Goal: Task Accomplishment & Management: Manage account settings

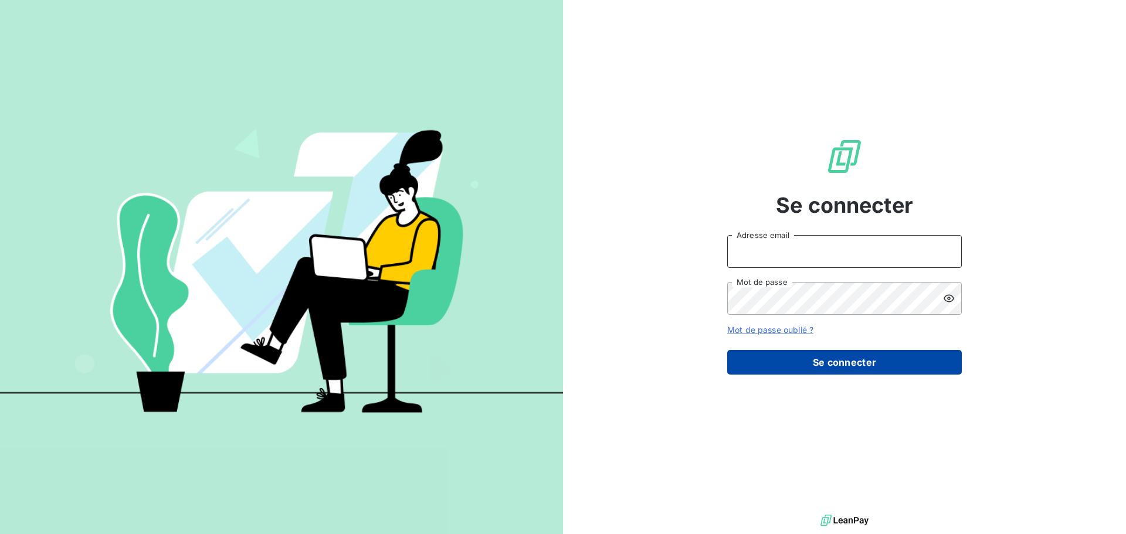
type input "[EMAIL_ADDRESS][DOMAIN_NAME]"
click at [849, 363] on button "Se connecter" at bounding box center [844, 362] width 235 height 25
click at [849, 364] on button "Se connecter" at bounding box center [844, 362] width 235 height 25
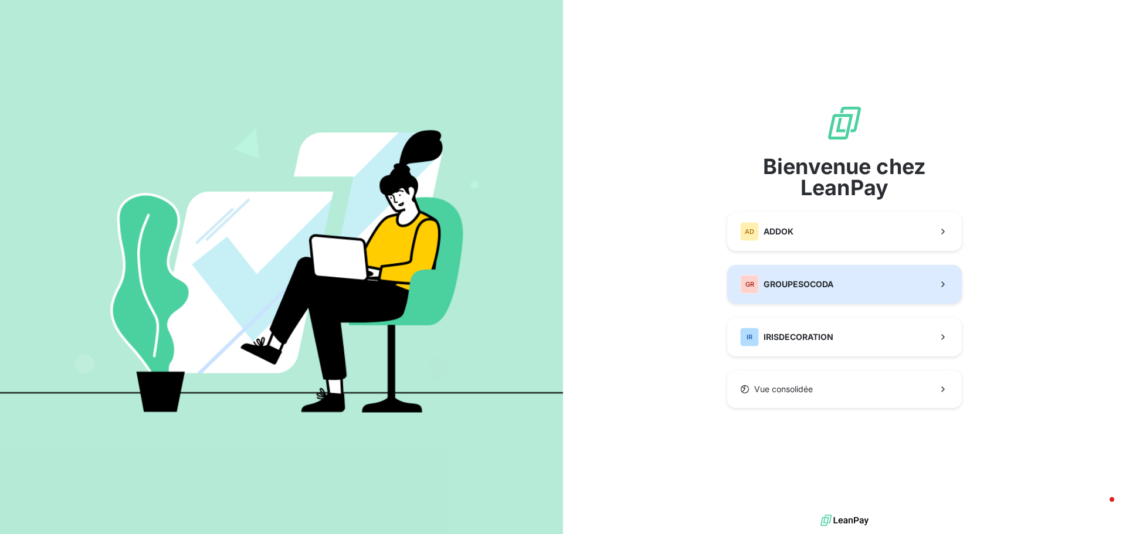
click at [781, 283] on span "GROUPESOCODA" at bounding box center [798, 285] width 70 height 12
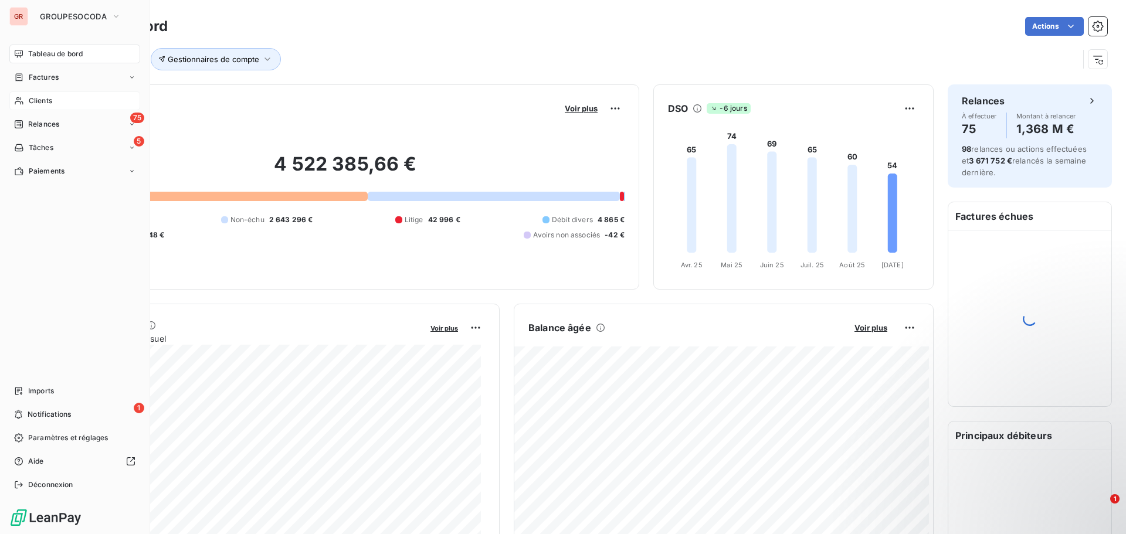
click at [33, 99] on span "Clients" at bounding box center [40, 101] width 23 height 11
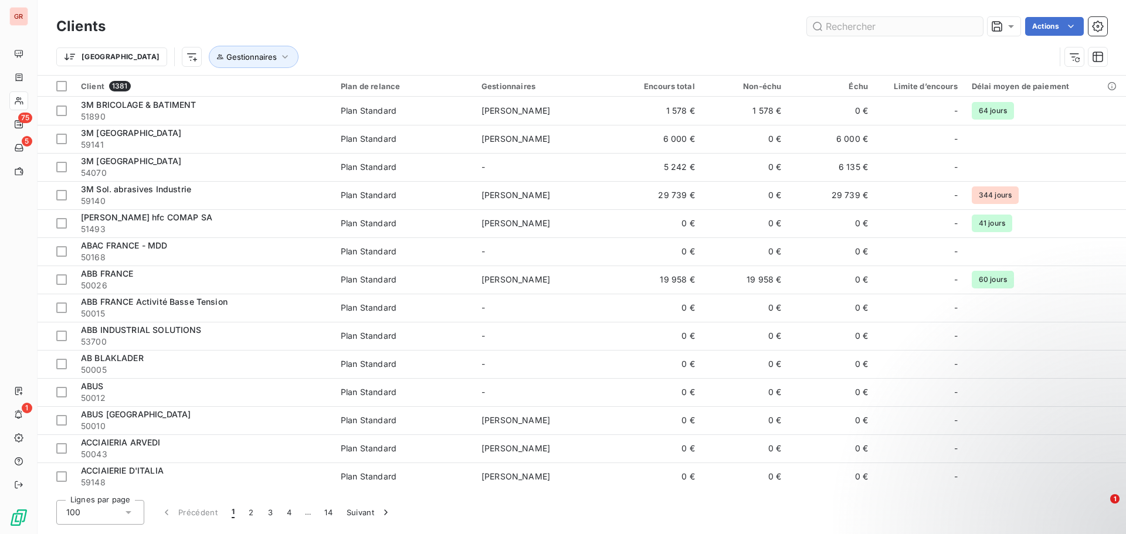
click at [839, 33] on input "text" at bounding box center [895, 26] width 176 height 19
click at [839, 30] on input "text" at bounding box center [895, 26] width 176 height 19
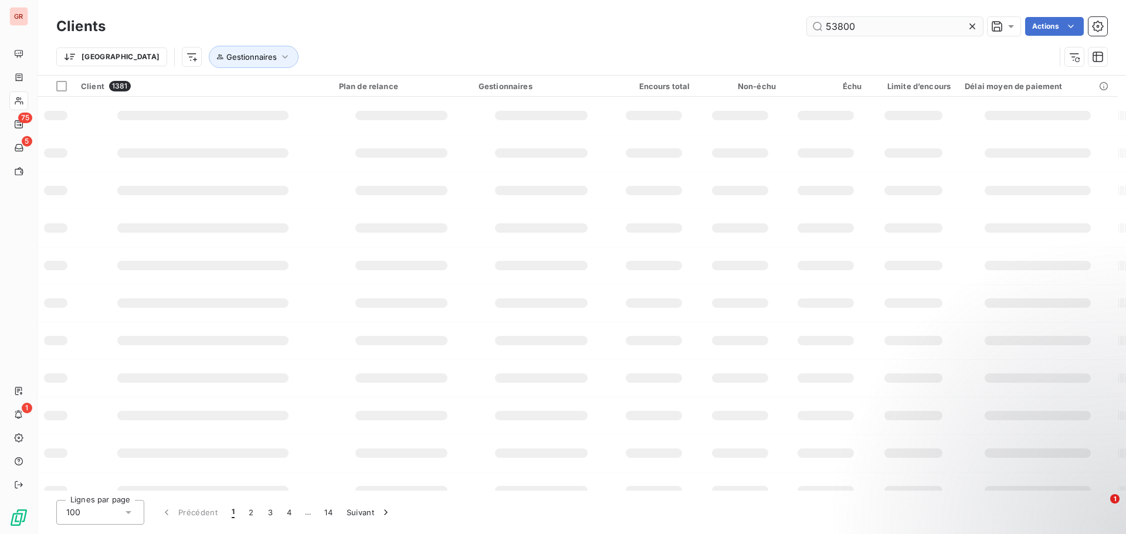
type input "53800"
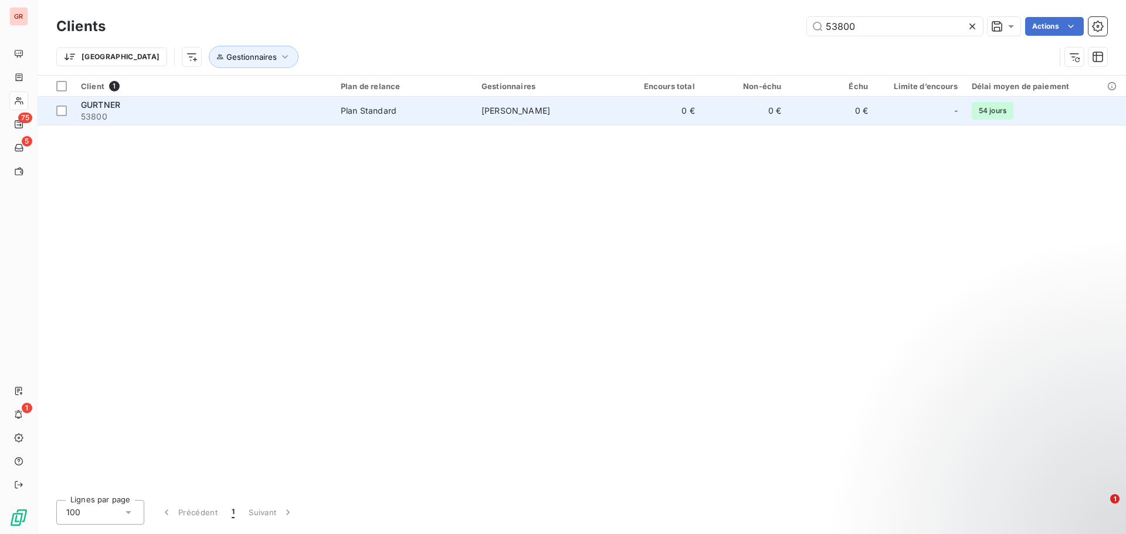
click at [544, 115] on span "[PERSON_NAME]" at bounding box center [515, 111] width 69 height 10
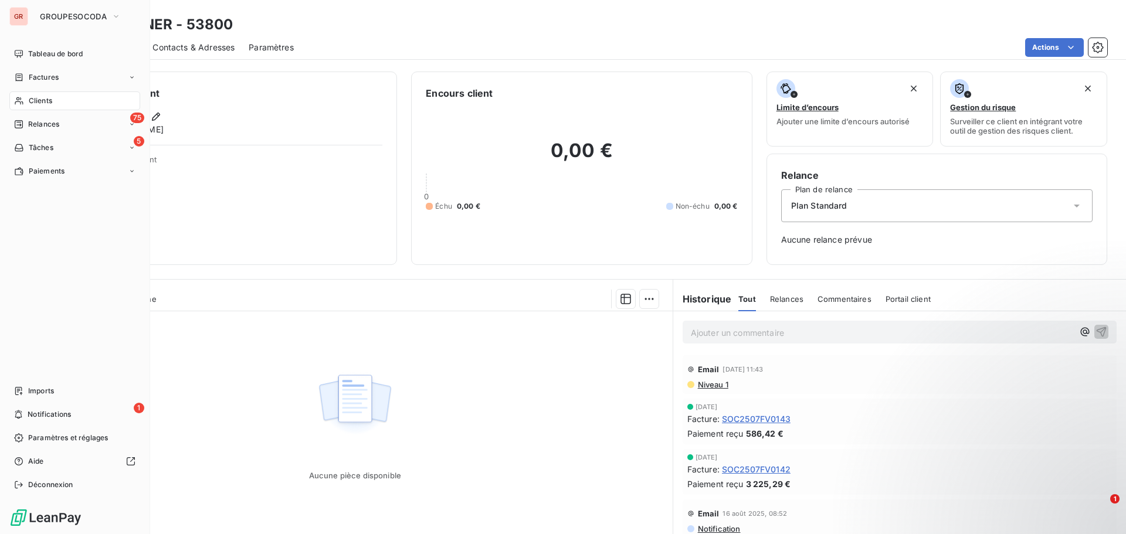
click at [30, 107] on div "Clients" at bounding box center [74, 100] width 131 height 19
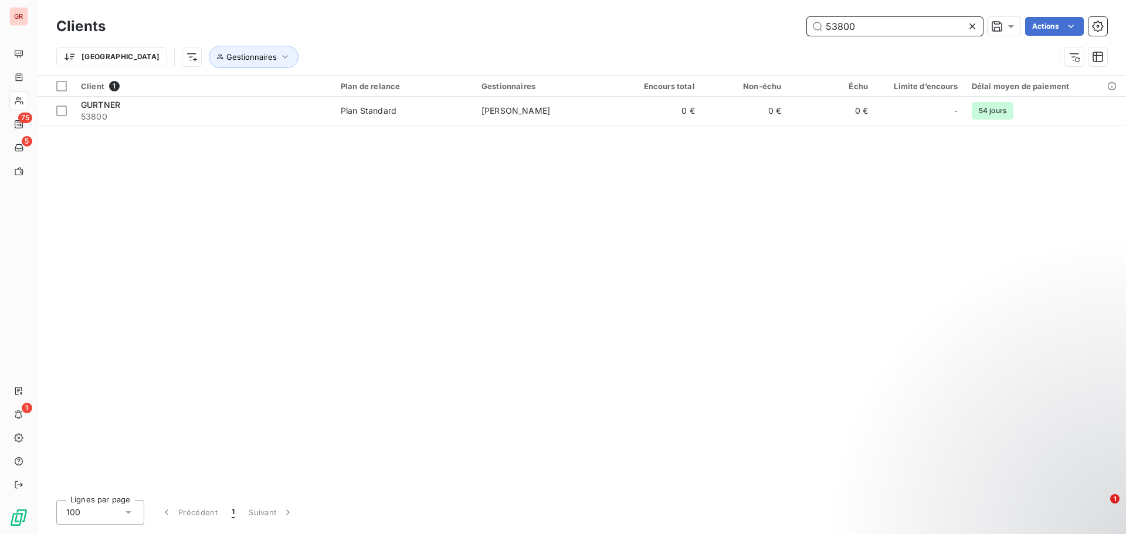
click at [853, 27] on input "53800" at bounding box center [895, 26] width 176 height 19
drag, startPoint x: 854, startPoint y: 28, endPoint x: 719, endPoint y: 58, distance: 138.3
click at [719, 58] on div "Clients 53800 Actions Trier Gestionnaires" at bounding box center [581, 44] width 1051 height 61
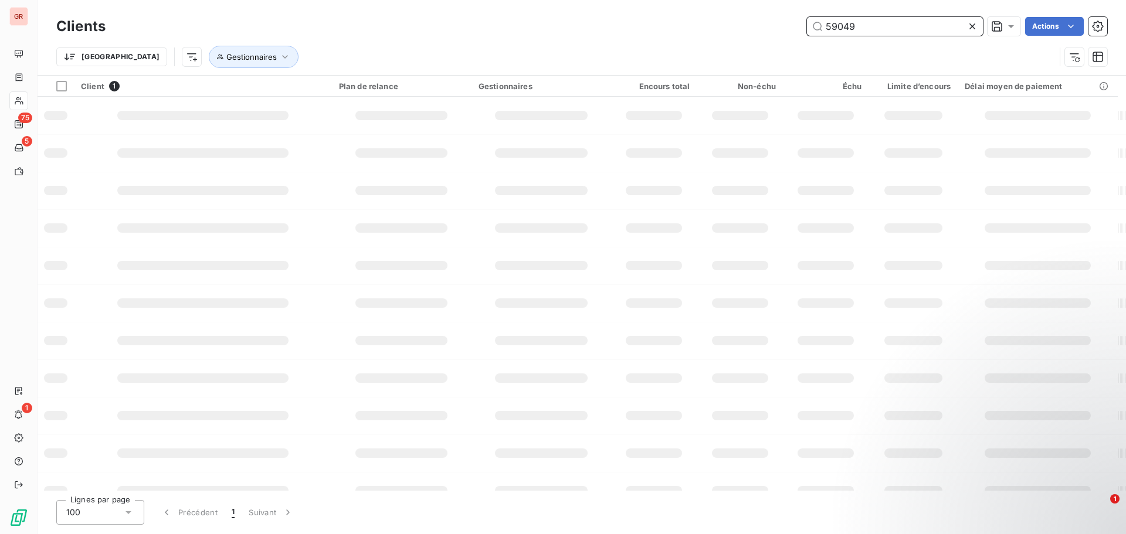
type input "59049"
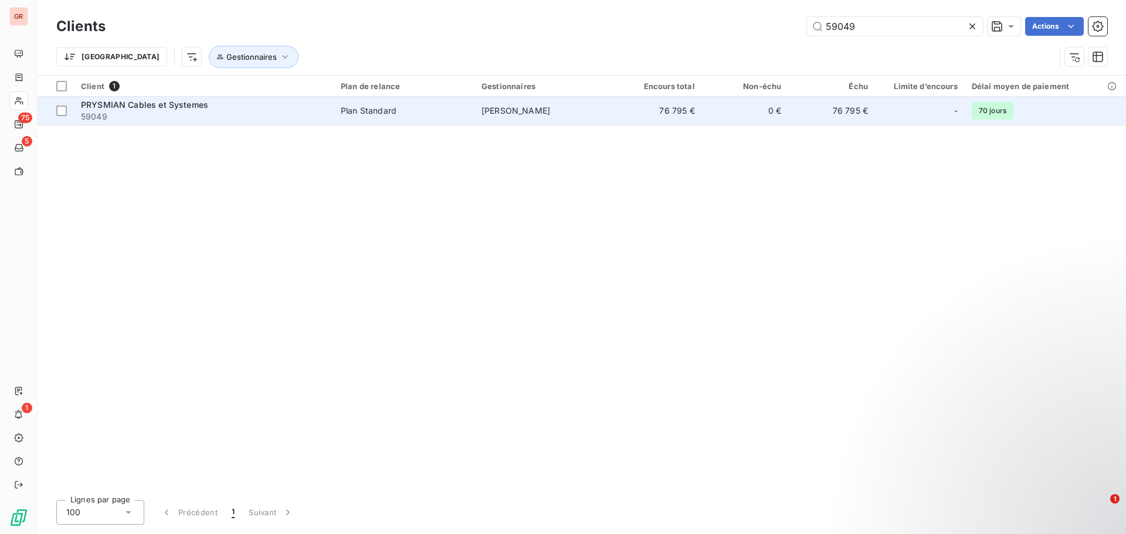
click at [479, 105] on td "[PERSON_NAME]" at bounding box center [544, 111] width 141 height 28
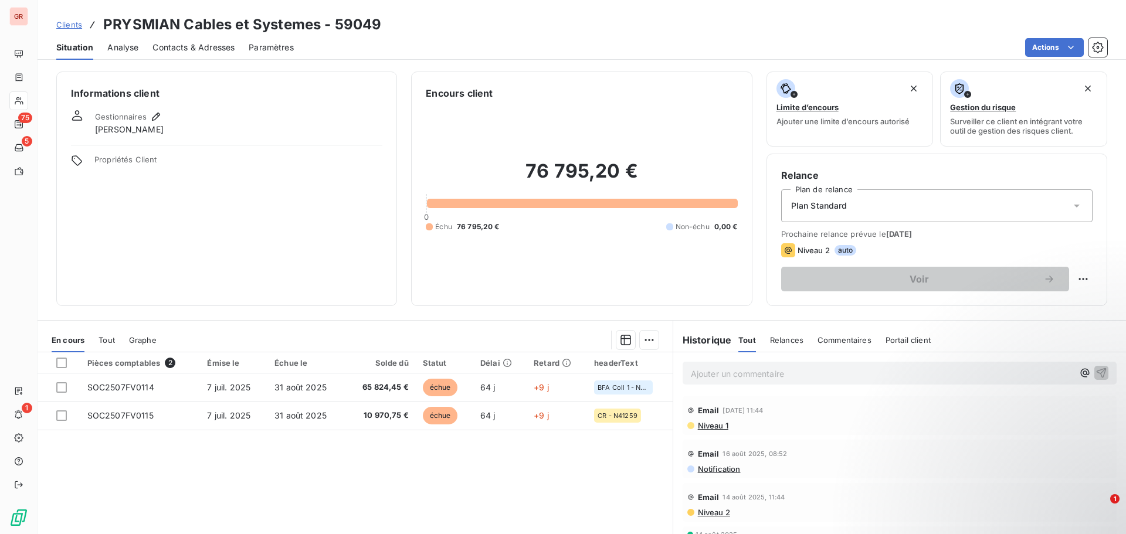
scroll to position [59, 0]
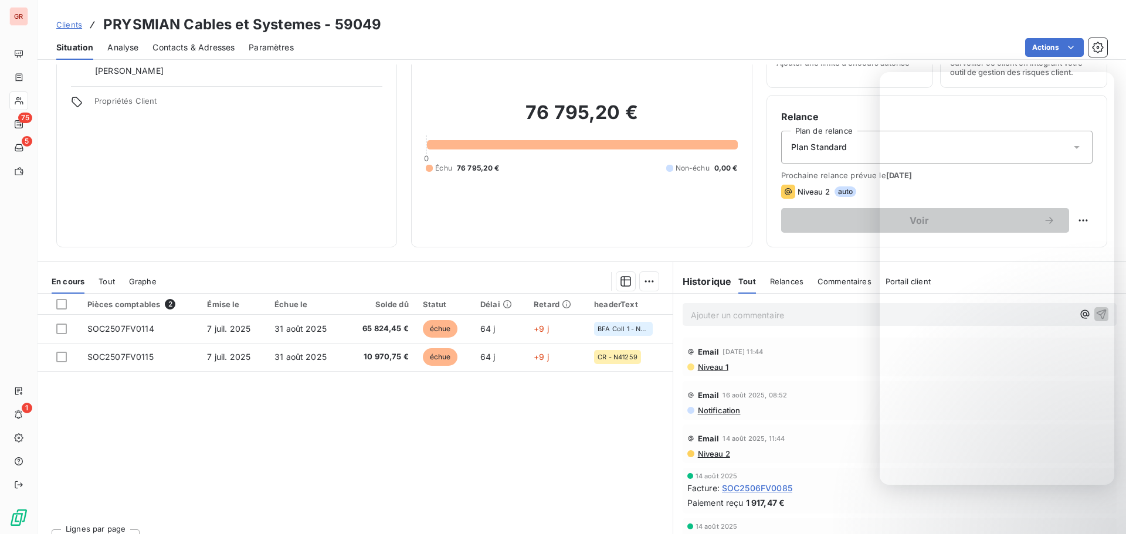
click at [806, 396] on div "Email 16 août 2025, 08:52" at bounding box center [899, 395] width 425 height 19
click at [710, 365] on span "Niveau 1" at bounding box center [713, 366] width 32 height 9
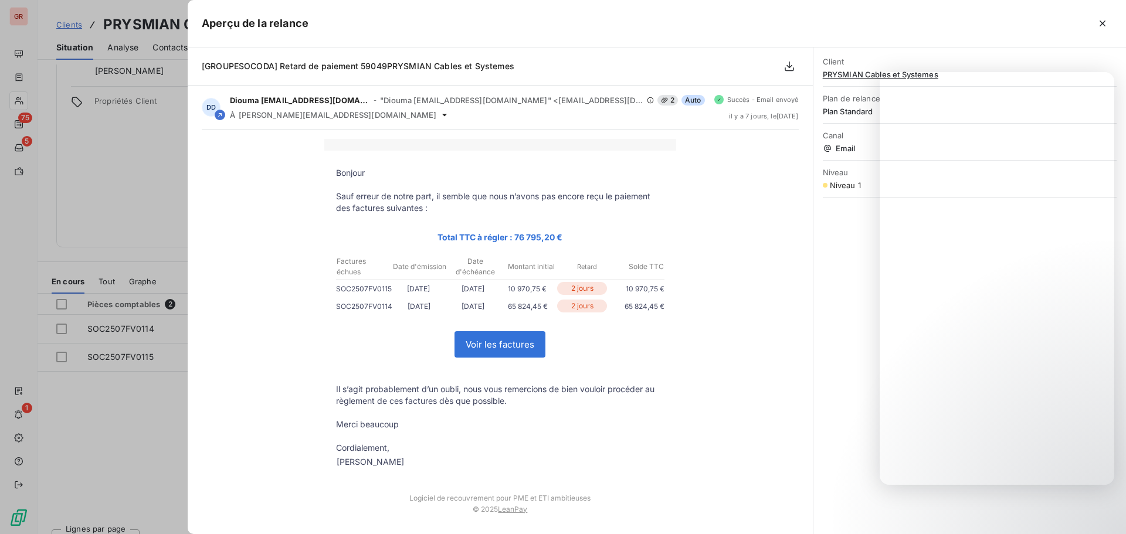
drag, startPoint x: 847, startPoint y: 290, endPoint x: 852, endPoint y: 324, distance: 33.8
click at [847, 291] on div "Client PRYSMIAN Cables et Systemes Plan de relance Plan Standard Canal Email Ni…" at bounding box center [969, 290] width 313 height 487
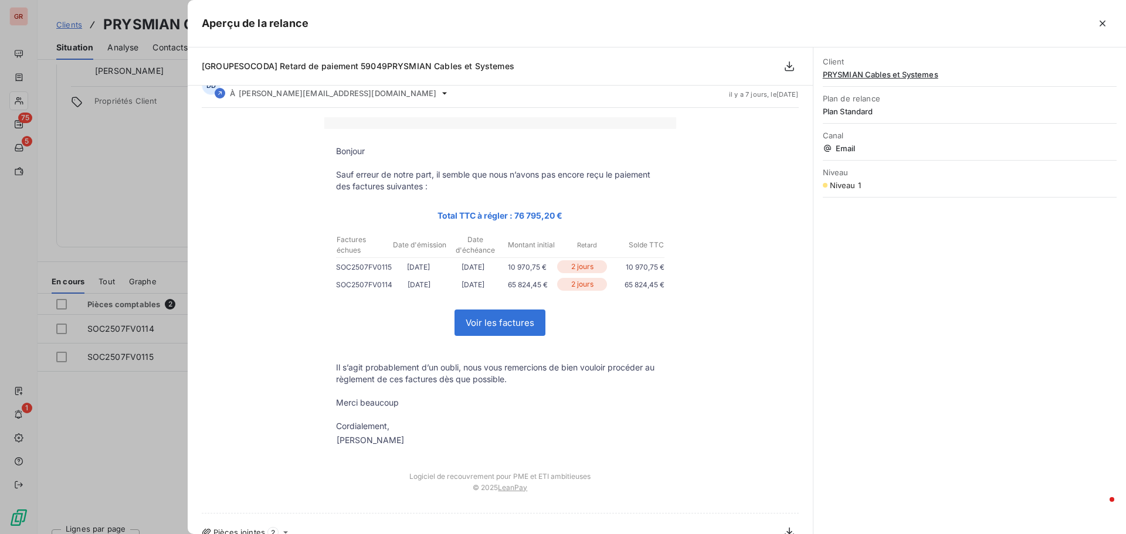
scroll to position [39, 0]
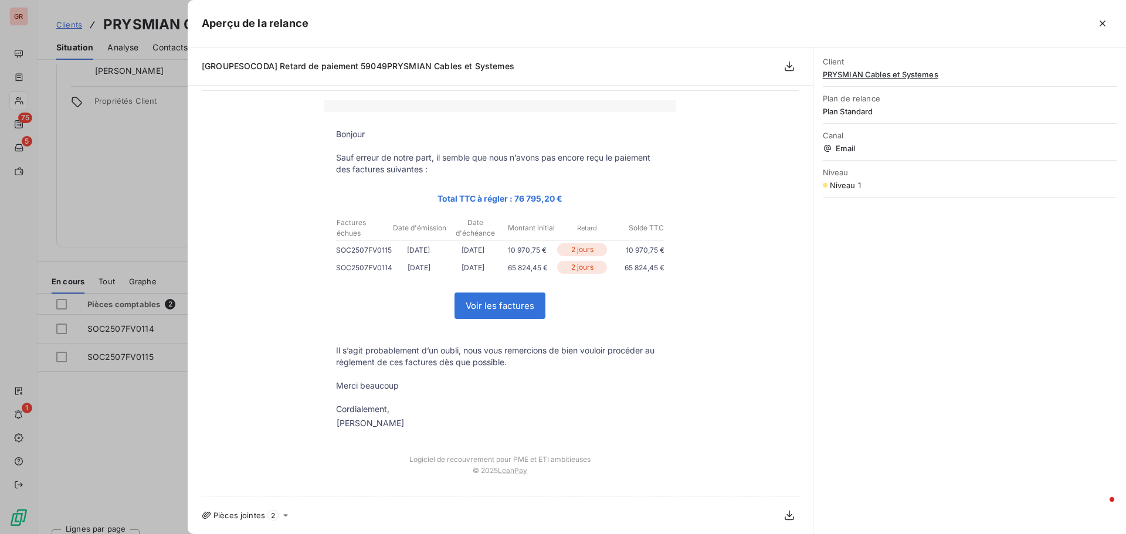
click at [283, 517] on icon at bounding box center [285, 515] width 9 height 9
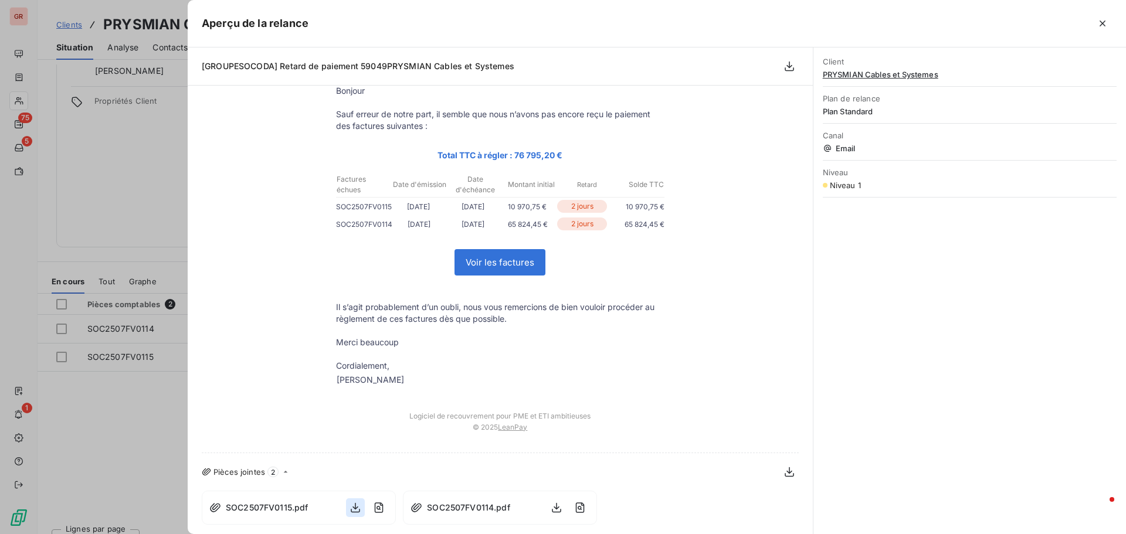
click at [349, 508] on icon "button" at bounding box center [355, 508] width 12 height 12
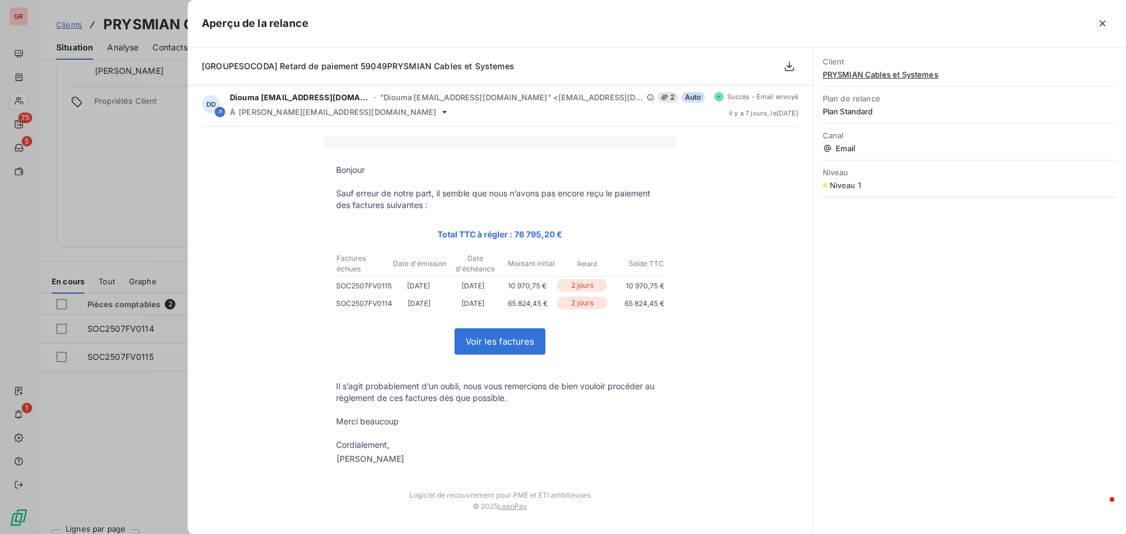
scroll to position [0, 0]
click at [360, 176] on p "Bonjour" at bounding box center [500, 173] width 328 height 12
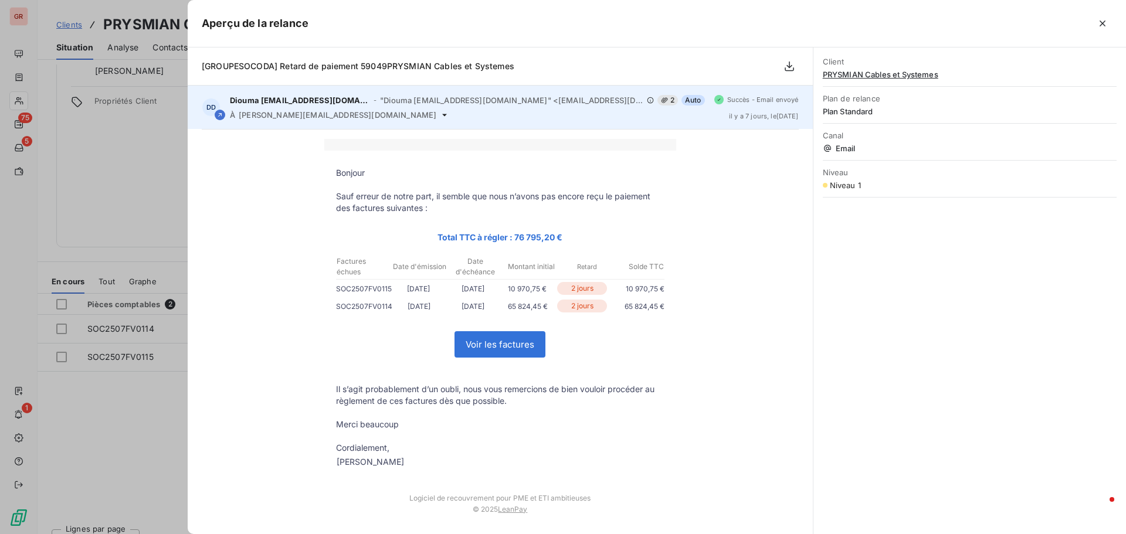
click at [389, 114] on div "À ludovic.fombaron@prysmiangroup.com" at bounding box center [467, 114] width 475 height 9
click at [440, 116] on icon at bounding box center [444, 114] width 9 height 9
click at [440, 111] on icon at bounding box center [444, 114] width 9 height 9
click at [755, 102] on span "Succès - Email envoyé" at bounding box center [763, 99] width 72 height 7
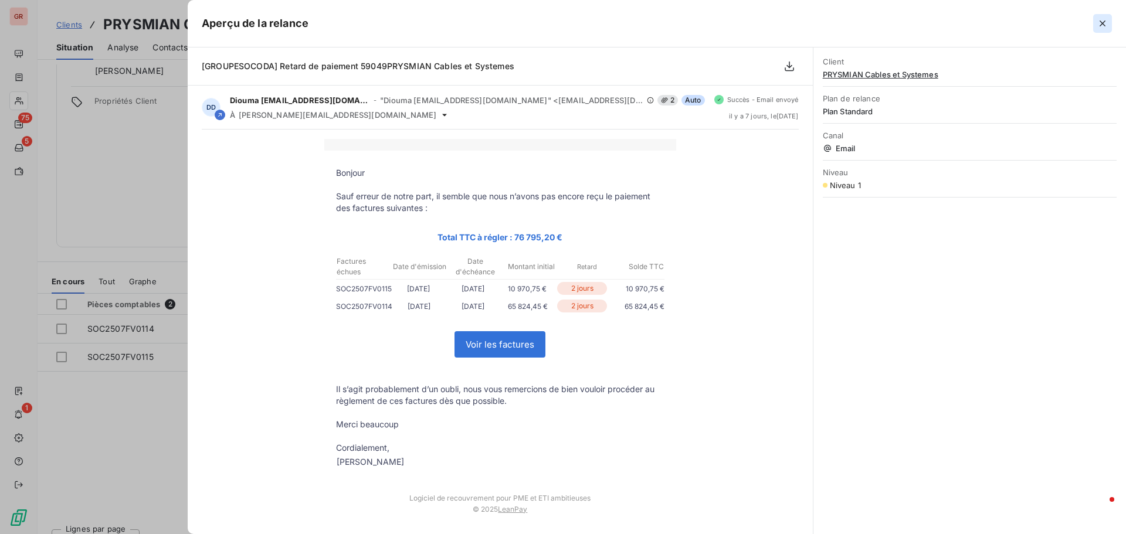
click at [1106, 28] on icon "button" at bounding box center [1103, 24] width 12 height 12
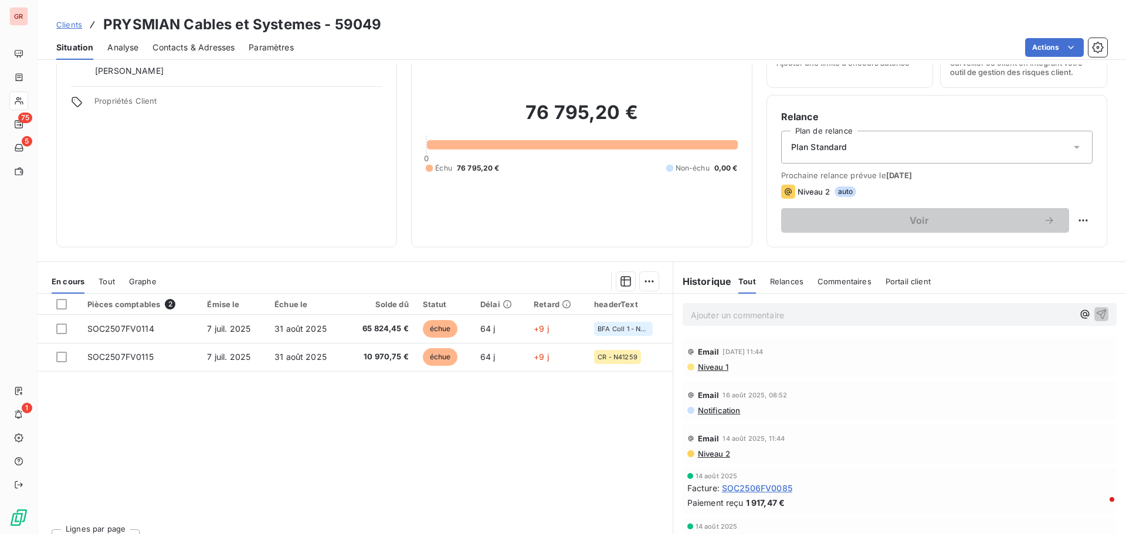
click at [721, 315] on p "Ajouter un commentaire ﻿" at bounding box center [882, 315] width 382 height 15
click at [724, 313] on p "Ajouter un commentaire ﻿" at bounding box center [882, 315] width 382 height 15
click at [725, 313] on p "Ajouter un commentaire ﻿" at bounding box center [882, 315] width 382 height 15
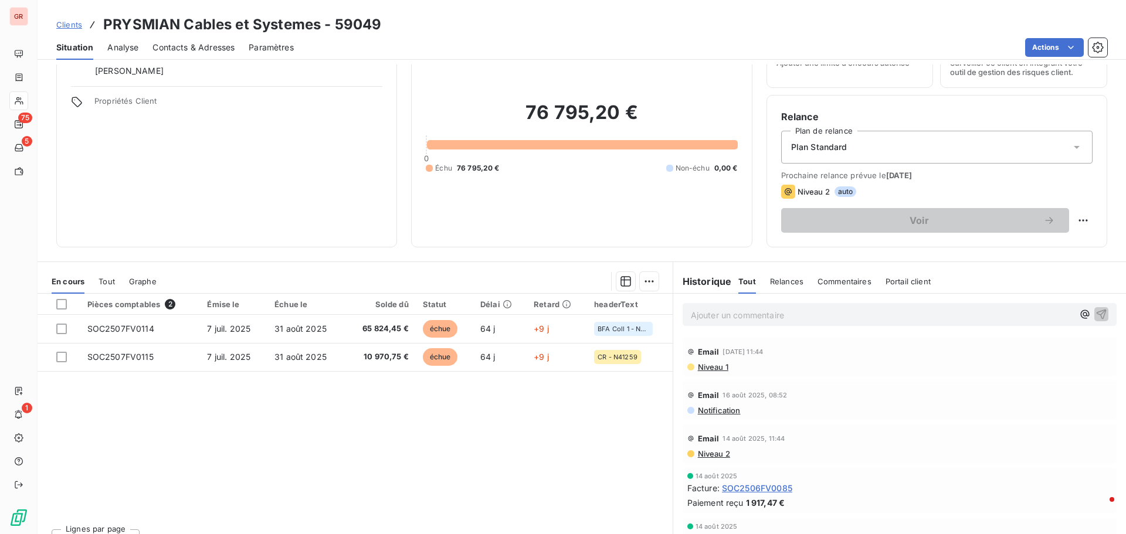
click at [725, 312] on p "Ajouter un commentaire ﻿" at bounding box center [882, 315] width 382 height 15
click at [691, 317] on span "Celle de juillet le seront le 15/09" at bounding box center [753, 314] width 124 height 10
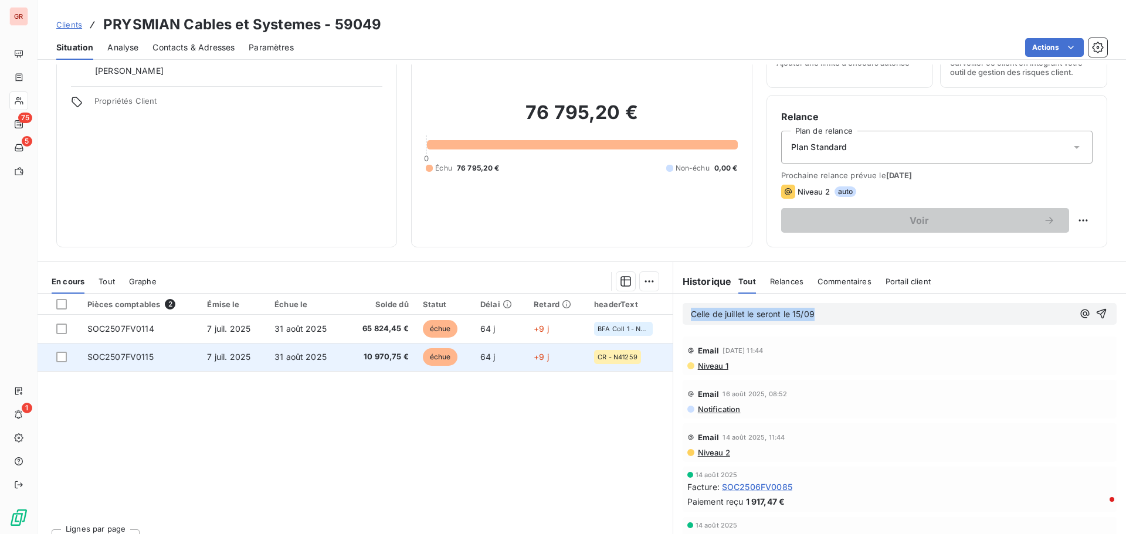
drag, startPoint x: 819, startPoint y: 317, endPoint x: 554, endPoint y: 344, distance: 267.0
click at [554, 344] on div "En cours Tout Graphe Pièces comptables 2 Émise le Échue le Solde dû Statut Déla…" at bounding box center [582, 408] width 1088 height 293
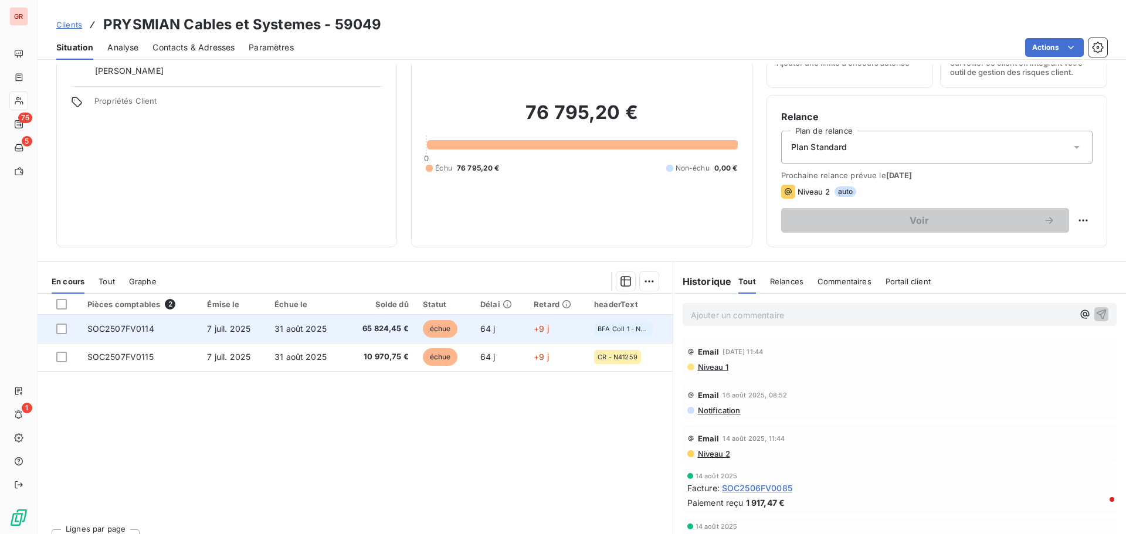
click at [65, 334] on td at bounding box center [59, 329] width 43 height 28
click at [65, 324] on div at bounding box center [61, 329] width 11 height 11
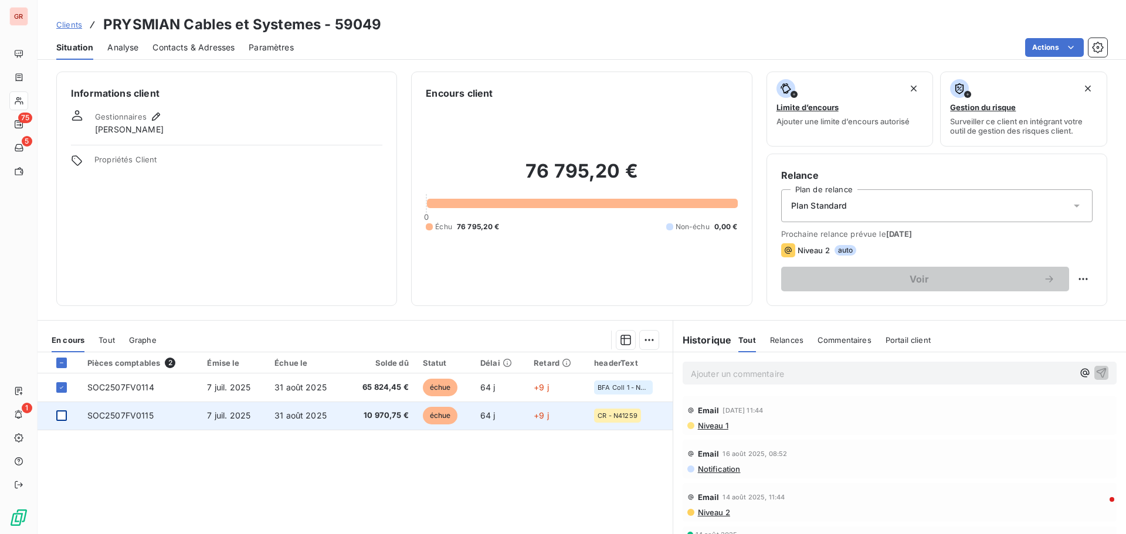
click at [62, 411] on div at bounding box center [61, 415] width 11 height 11
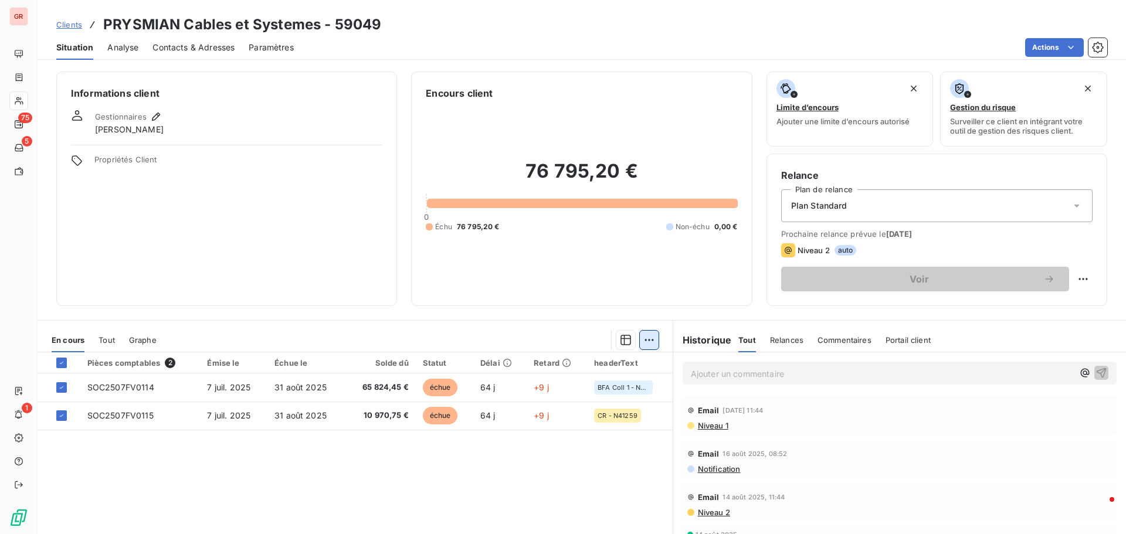
click at [643, 338] on html "GR 75 5 1 Clients PRYSMIAN Cables et Systemes - 59049 Situation Analyse Contact…" at bounding box center [563, 267] width 1126 height 534
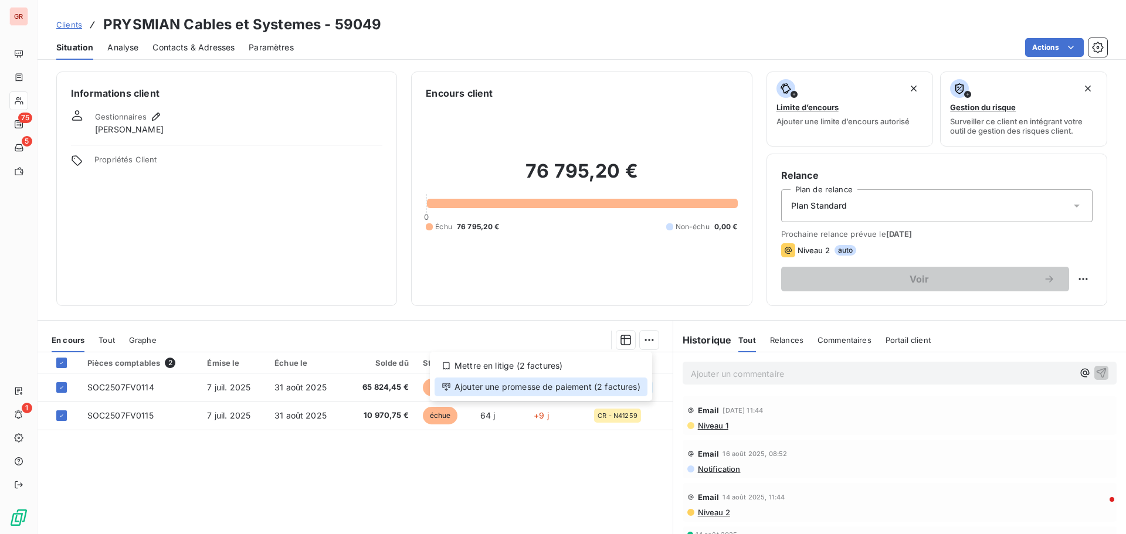
click at [534, 386] on div "Ajouter une promesse de paiement (2 factures)" at bounding box center [541, 387] width 213 height 19
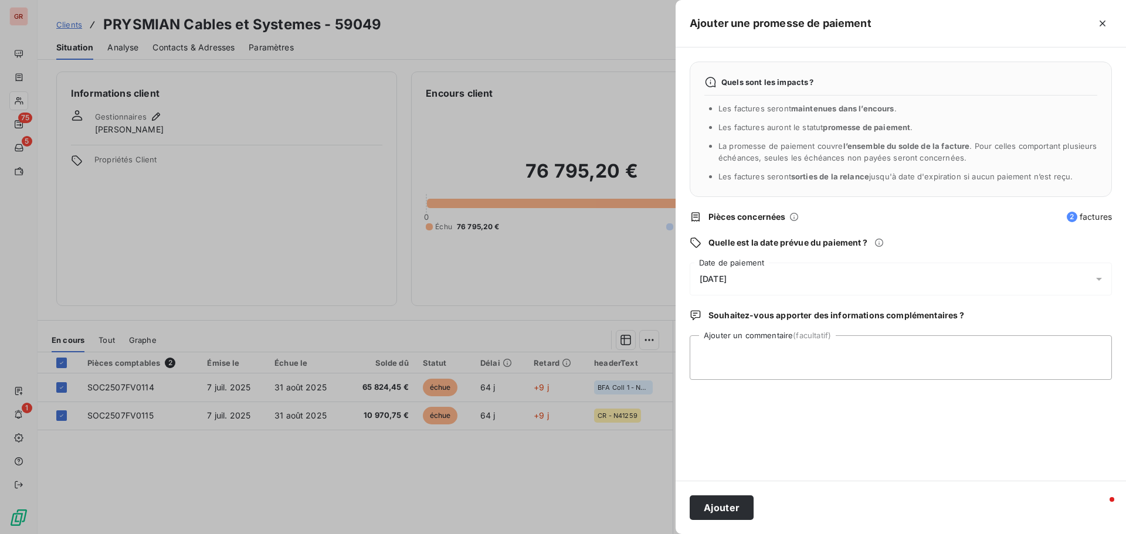
click at [766, 280] on div "10/09/2025" at bounding box center [901, 279] width 422 height 33
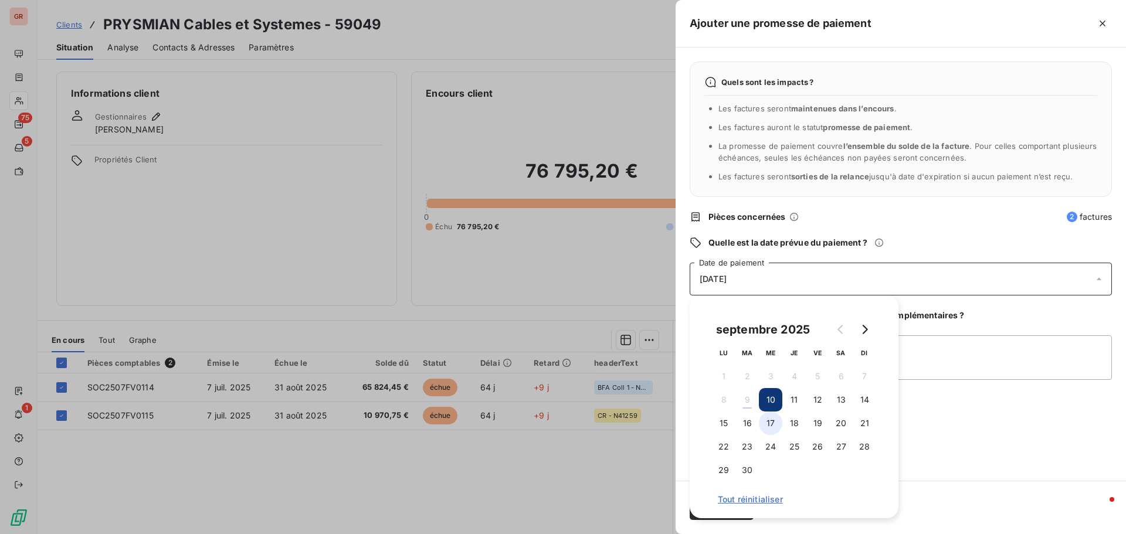
click at [765, 427] on button "17" at bounding box center [770, 423] width 23 height 23
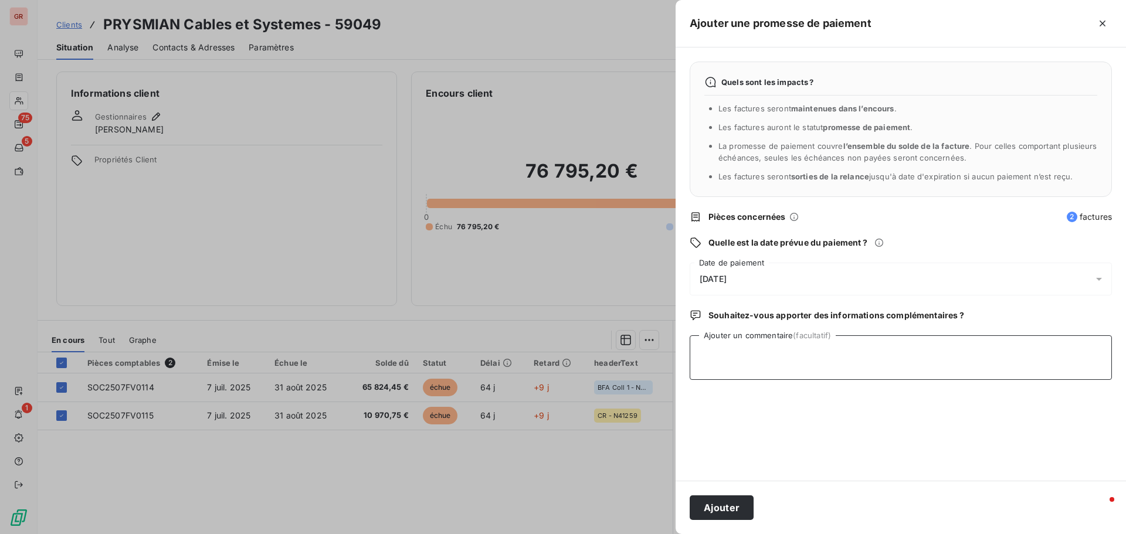
click at [972, 342] on textarea "Ajouter un commentaire (facultatif)" at bounding box center [901, 357] width 422 height 45
click at [731, 359] on textarea "Ajouter un commentaire (facultatif)" at bounding box center [901, 357] width 422 height 45
paste textarea "Celle de juillet le seront le 15/09"
click at [754, 352] on textarea "Réponse frs : Celle de juillet le seront le 15/09" at bounding box center [901, 357] width 422 height 45
click at [847, 350] on textarea "Réponse frs : Celle de juillet le seront le 15/09" at bounding box center [901, 357] width 422 height 45
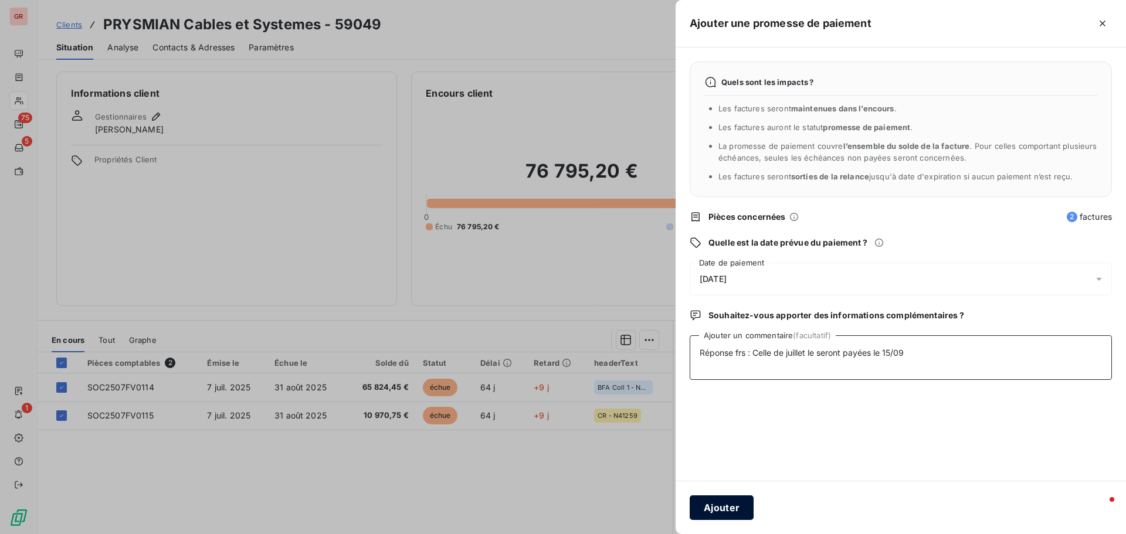
type textarea "Réponse frs : Celle de juillet le seront payées le 15/09"
click at [742, 514] on button "Ajouter" at bounding box center [722, 508] width 64 height 25
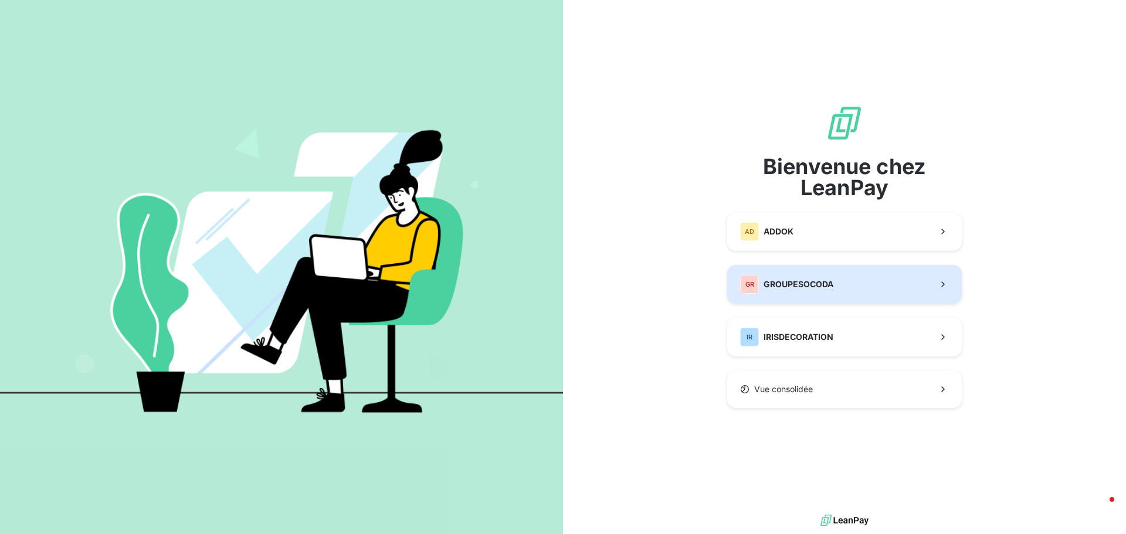
click at [806, 288] on span "GROUPESOCODA" at bounding box center [798, 285] width 70 height 12
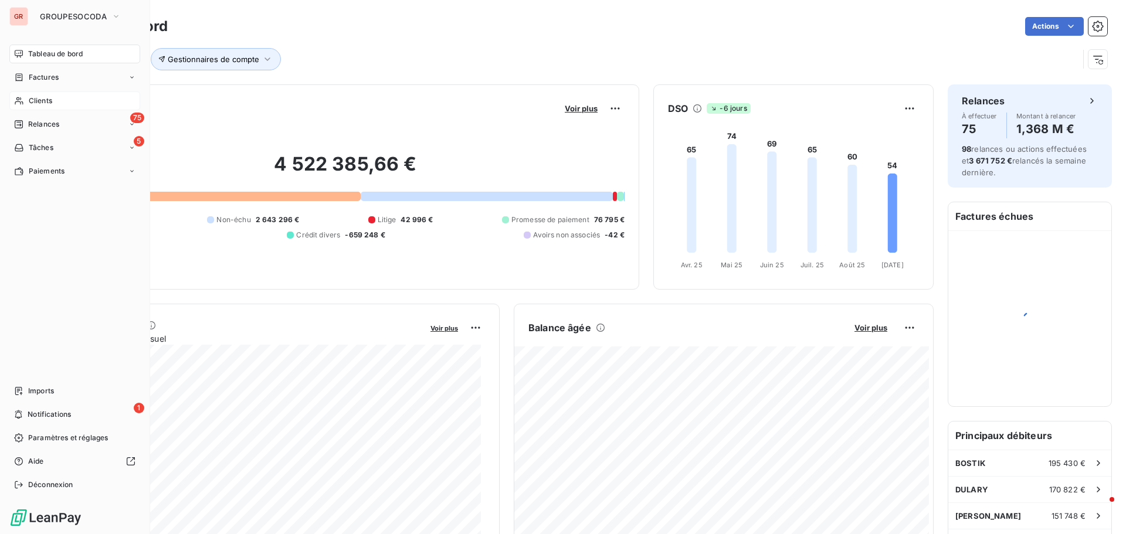
click at [32, 104] on span "Clients" at bounding box center [40, 101] width 23 height 11
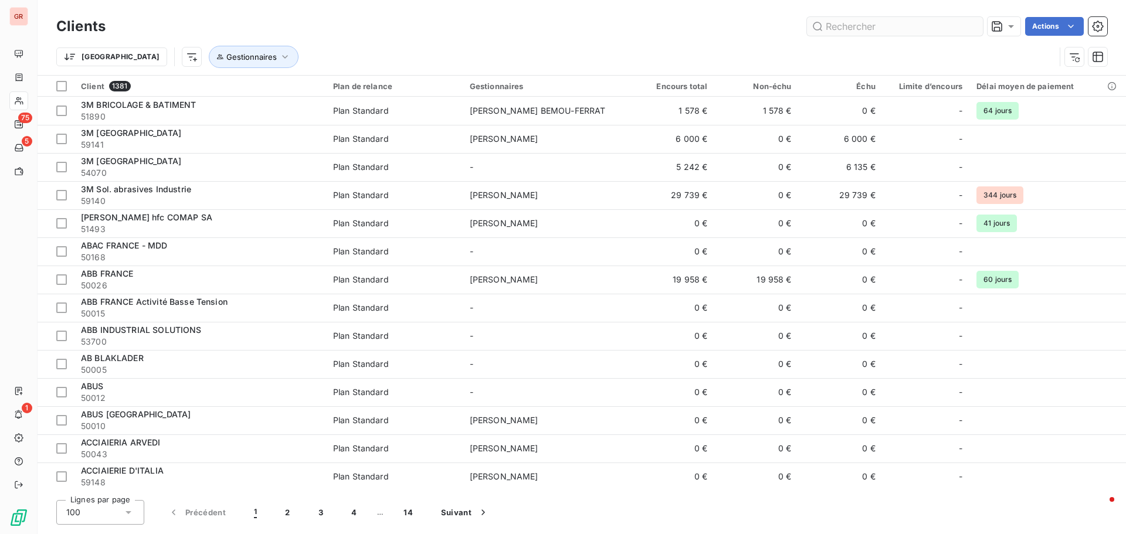
click at [850, 35] on input "text" at bounding box center [895, 26] width 176 height 19
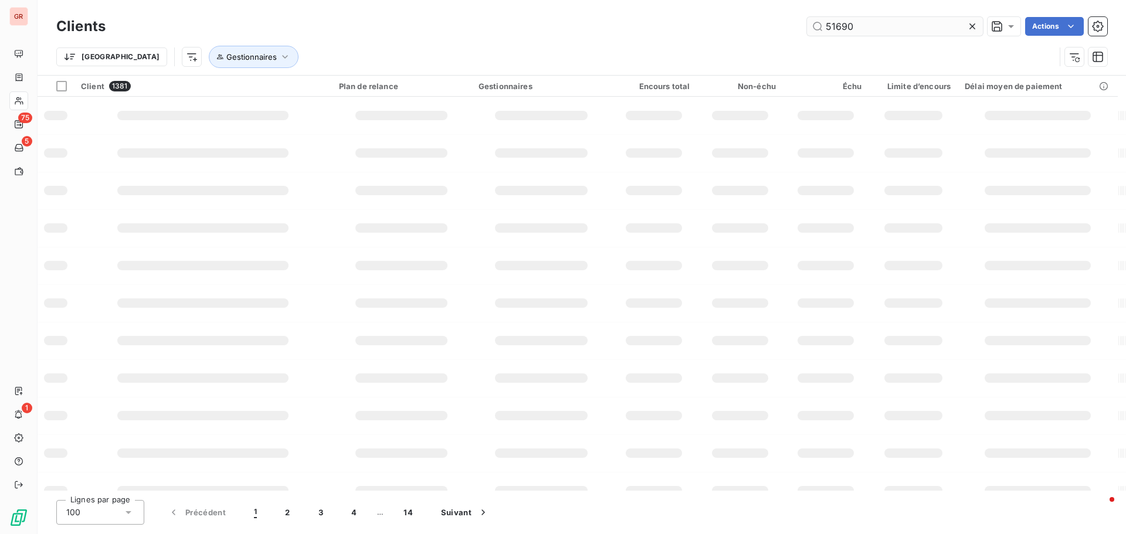
type input "51690"
